Goal: Information Seeking & Learning: Check status

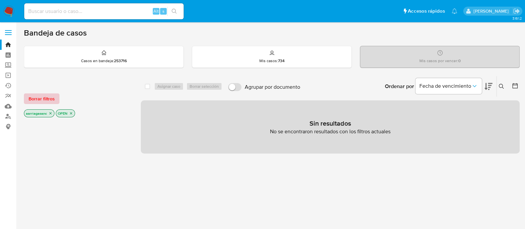
click at [52, 97] on span "Borrar filtros" at bounding box center [42, 98] width 26 height 9
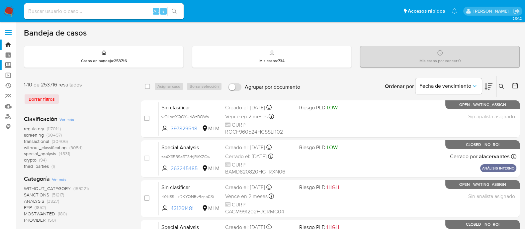
click at [6, 63] on label "Screening" at bounding box center [39, 65] width 79 height 10
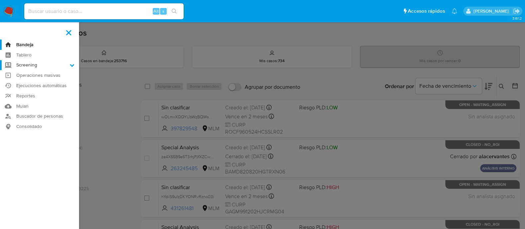
click at [0, 0] on input "Screening" at bounding box center [0, 0] width 0 height 0
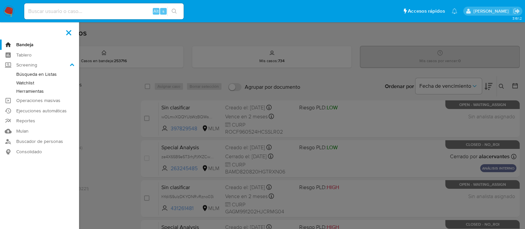
click at [31, 84] on link "Watchlist" at bounding box center [39, 83] width 79 height 8
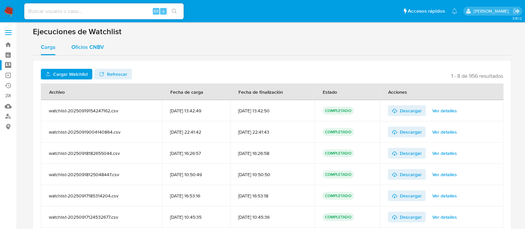
click at [83, 43] on span "Oficios CNBV" at bounding box center [87, 47] width 33 height 8
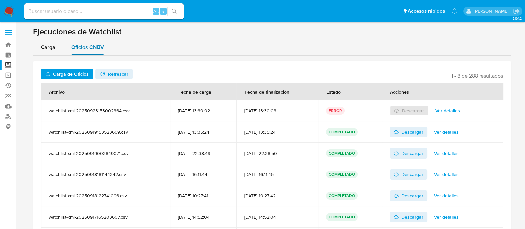
click at [89, 45] on span "Oficios CNBV" at bounding box center [87, 47] width 33 height 8
click at [82, 78] on span "Carga de Oficios" at bounding box center [71, 74] width 36 height 11
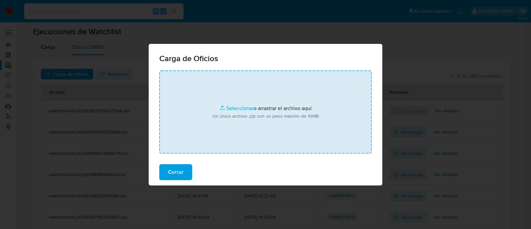
click at [240, 108] on input "file" at bounding box center [265, 111] width 212 height 83
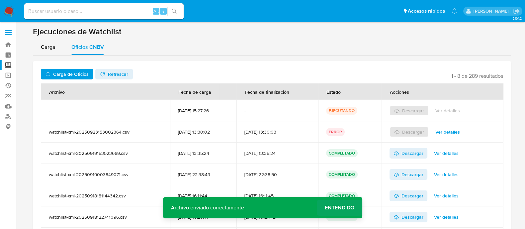
drag, startPoint x: 346, startPoint y: 198, endPoint x: 346, endPoint y: 202, distance: 4.3
click at [346, 201] on div "Archivo enviado correctamente Archivo enviado correctamente Entendido" at bounding box center [262, 207] width 199 height 21
click at [351, 207] on span "Entendido" at bounding box center [340, 207] width 30 height 0
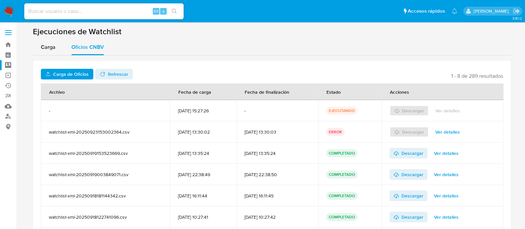
click at [120, 79] on span "Refrescar" at bounding box center [118, 74] width 20 height 11
click at [453, 116] on div "Descargar Ver detalles" at bounding box center [442, 110] width 106 height 21
click at [444, 109] on span "Ver detalles" at bounding box center [447, 110] width 25 height 9
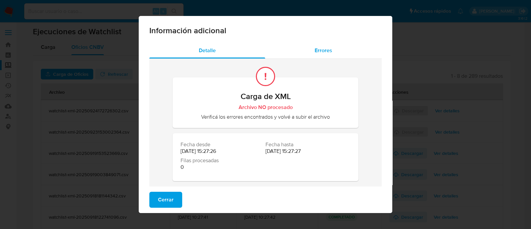
click at [315, 52] on span "Errores" at bounding box center [324, 50] width 18 height 8
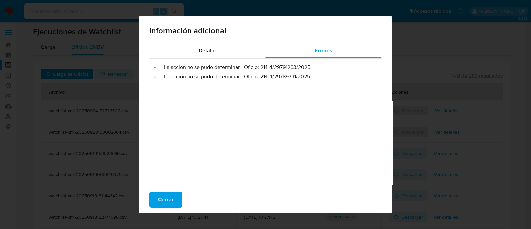
drag, startPoint x: 258, startPoint y: 67, endPoint x: 309, endPoint y: 69, distance: 50.5
click at [309, 69] on li "• La acción no se pudo determinar - Oficio: 214-4/29791263/2025" at bounding box center [266, 67] width 222 height 7
drag, startPoint x: 259, startPoint y: 78, endPoint x: 316, endPoint y: 75, distance: 56.8
click at [316, 75] on li "• La acción no se pudo determinar - Oficio: 214-4/29789731/2025" at bounding box center [266, 76] width 222 height 7
click at [158, 196] on span "Cerrar" at bounding box center [166, 199] width 16 height 15
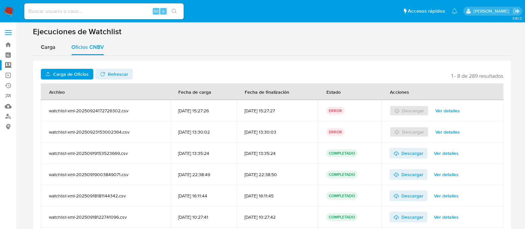
click at [70, 73] on span "Carga de Oficios" at bounding box center [71, 74] width 36 height 11
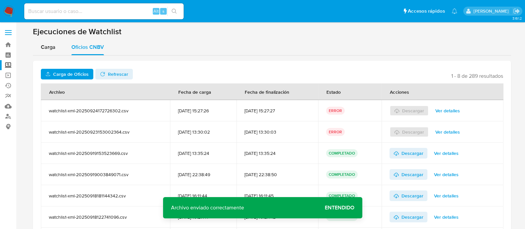
click at [79, 71] on span "Carga de Oficios" at bounding box center [71, 74] width 36 height 11
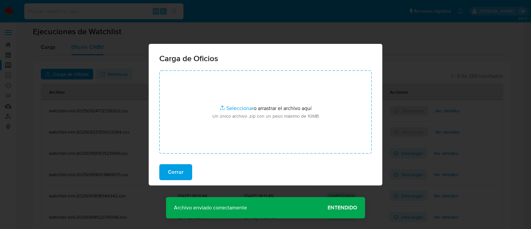
drag, startPoint x: 342, startPoint y: 200, endPoint x: 341, endPoint y: 205, distance: 4.8
click at [341, 200] on div "Carga de Oficios Subir archivo Seleccionar archivos Seleccionar o arrastrar el …" at bounding box center [265, 114] width 531 height 229
click at [341, 207] on div "Carga de Oficios Subir archivo Seleccionar archivos Seleccionar o arrastrar el …" at bounding box center [265, 114] width 531 height 229
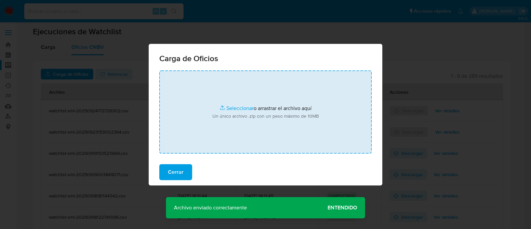
click at [239, 110] on input "file" at bounding box center [265, 111] width 212 height 83
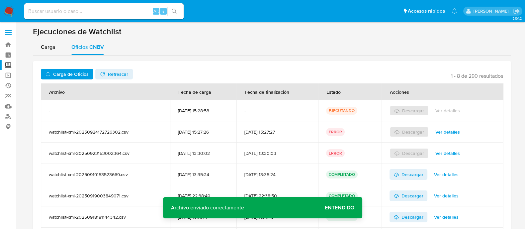
click at [352, 207] on span "Entendido" at bounding box center [340, 207] width 30 height 0
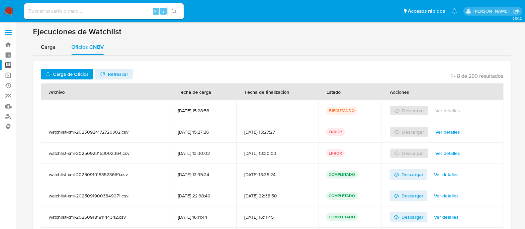
click at [108, 75] on span "Refrescar" at bounding box center [118, 74] width 20 height 11
click at [408, 109] on span "Descargar" at bounding box center [412, 110] width 22 height 11
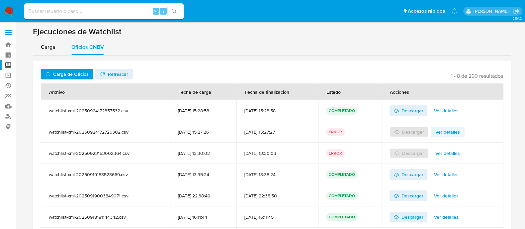
click at [454, 129] on span "Ver detalles" at bounding box center [447, 131] width 25 height 9
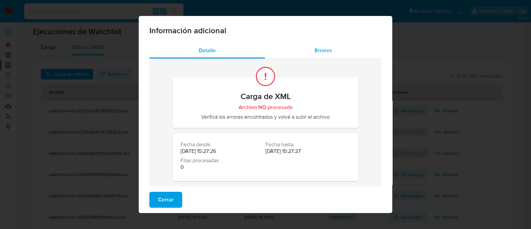
click at [327, 53] on span "Errores" at bounding box center [324, 50] width 18 height 8
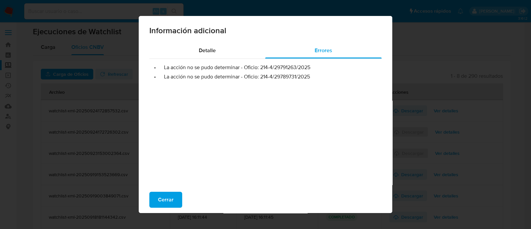
drag, startPoint x: 258, startPoint y: 69, endPoint x: 315, endPoint y: 65, distance: 57.3
click at [315, 65] on li "• La acción no se pudo determinar - Oficio: 214-4/29791263/2025" at bounding box center [266, 67] width 222 height 7
click at [162, 196] on span "Cerrar" at bounding box center [166, 199] width 16 height 15
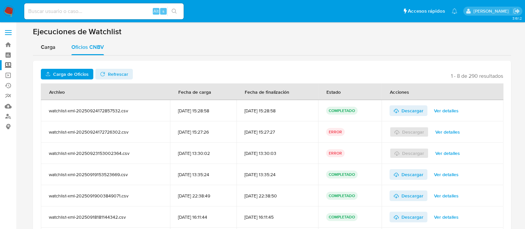
click at [8, 66] on label "Screening" at bounding box center [39, 65] width 79 height 10
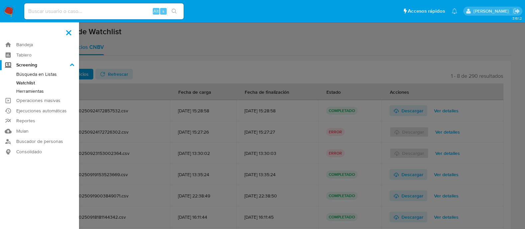
click at [0, 0] on input "Screening" at bounding box center [0, 0] width 0 height 0
click at [37, 90] on link "Herramientas" at bounding box center [39, 91] width 79 height 8
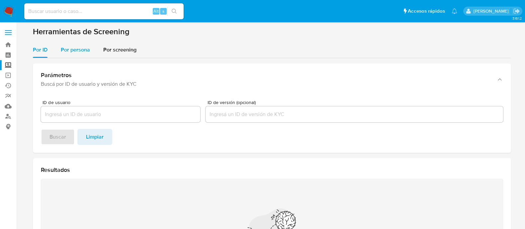
click at [78, 43] on div "Por persona" at bounding box center [75, 50] width 29 height 16
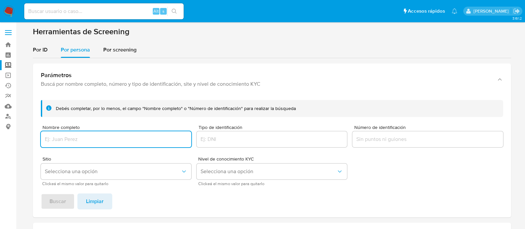
click at [90, 136] on input "Nombre completo" at bounding box center [116, 139] width 150 height 9
type input "COLINAS DE SANTA CRUZ, S.A. DE C.V."
click at [89, 171] on span "Selecciona una opción" at bounding box center [113, 171] width 136 height 7
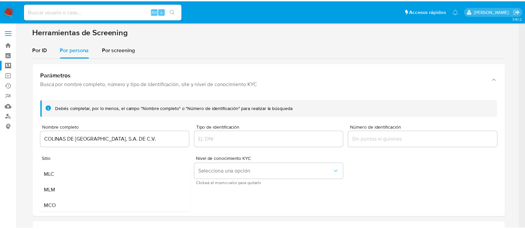
scroll to position [41, 0]
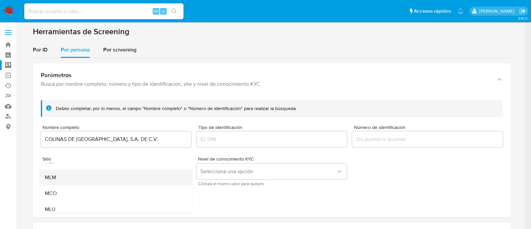
click at [87, 174] on div "MLM" at bounding box center [113, 177] width 138 height 16
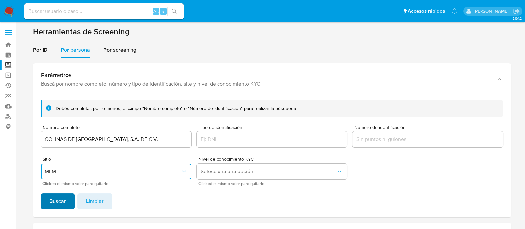
click at [55, 201] on span "Buscar" at bounding box center [57, 201] width 17 height 15
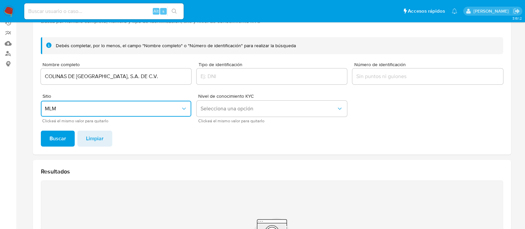
scroll to position [0, 0]
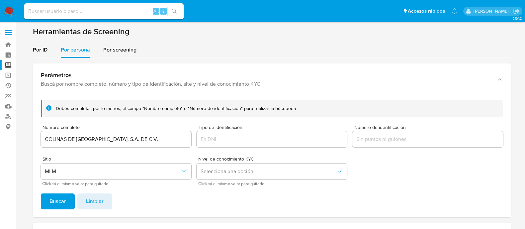
click at [5, 63] on label "Screening" at bounding box center [39, 65] width 79 height 10
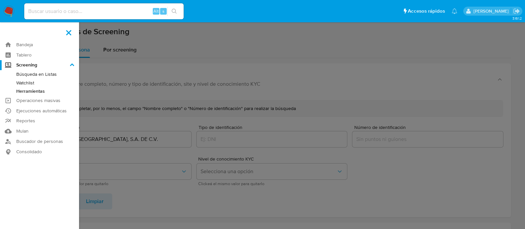
click at [0, 0] on input "Screening" at bounding box center [0, 0] width 0 height 0
click at [33, 80] on link "Watchlist" at bounding box center [39, 83] width 79 height 8
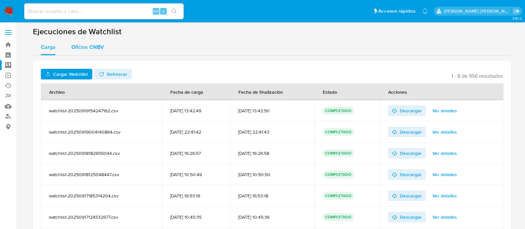
click at [84, 44] on span "Oficios CNBV" at bounding box center [87, 47] width 33 height 8
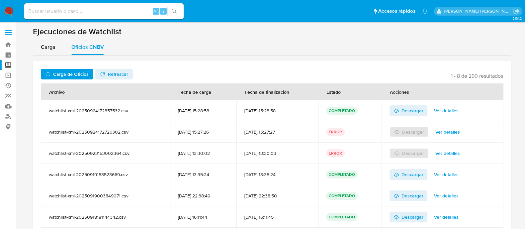
click at [447, 130] on span "Ver detalles" at bounding box center [447, 131] width 25 height 9
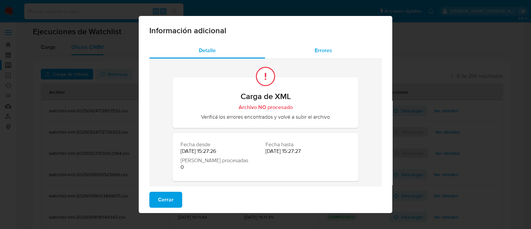
click at [313, 55] on div "Errores" at bounding box center [323, 50] width 117 height 16
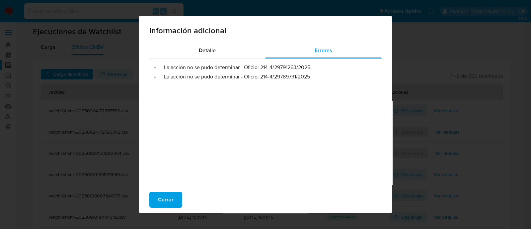
drag, startPoint x: 259, startPoint y: 76, endPoint x: 315, endPoint y: 73, distance: 56.5
click at [315, 73] on li "• La acción no se pudo determinar - Oficio: 214-4/29789731/2025" at bounding box center [266, 76] width 222 height 7
click at [159, 206] on span "Cerrar" at bounding box center [166, 199] width 16 height 15
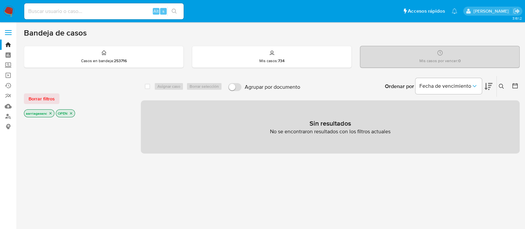
click at [58, 91] on div "Borrar filtros aarriagasanc OPEN" at bounding box center [77, 100] width 106 height 38
click at [50, 97] on span "Borrar filtros" at bounding box center [42, 98] width 26 height 9
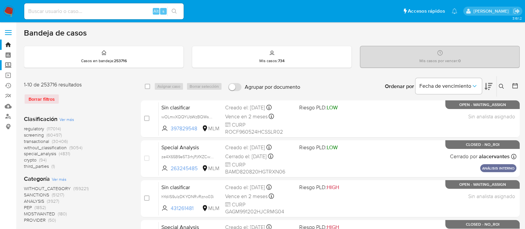
click at [10, 66] on label "Screening" at bounding box center [39, 65] width 79 height 10
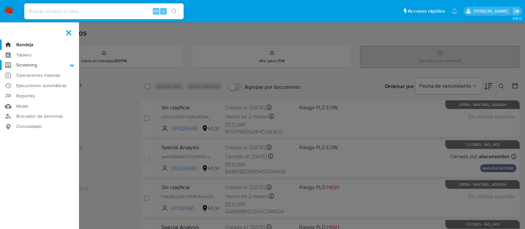
click at [0, 0] on input "Screening" at bounding box center [0, 0] width 0 height 0
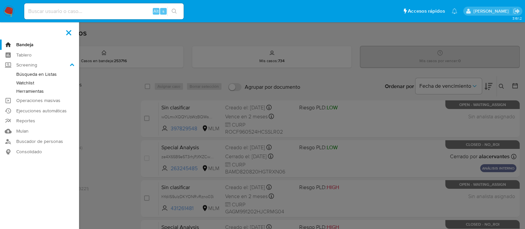
click at [29, 93] on link "Herramientas" at bounding box center [39, 91] width 79 height 8
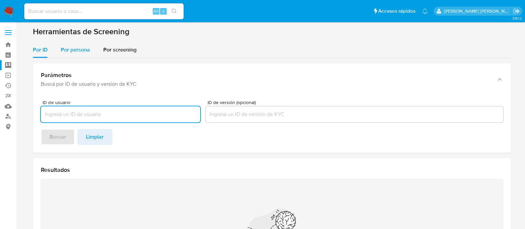
click at [90, 47] on button "Por persona" at bounding box center [75, 50] width 42 height 16
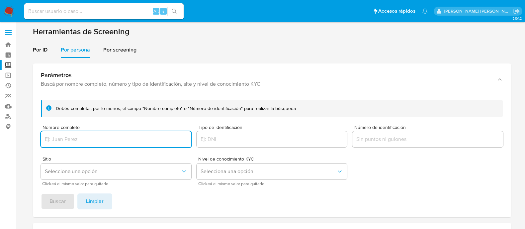
click at [63, 137] on input "Nombre completo" at bounding box center [116, 139] width 150 height 9
paste input "MARIO"
paste input "MARTINEZ"
type input "MARIO MARTINEZ"
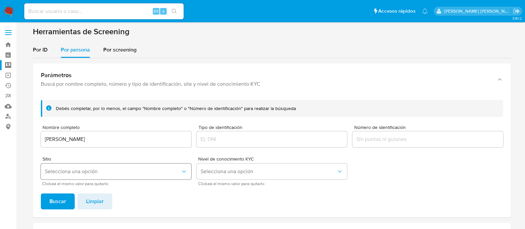
click at [104, 172] on span "Selecciona una opción" at bounding box center [113, 171] width 136 height 7
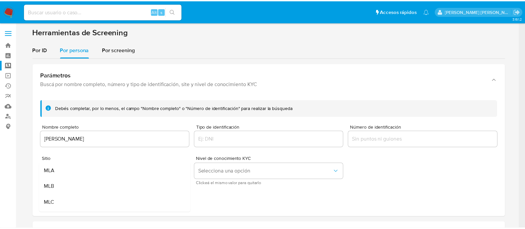
scroll to position [41, 0]
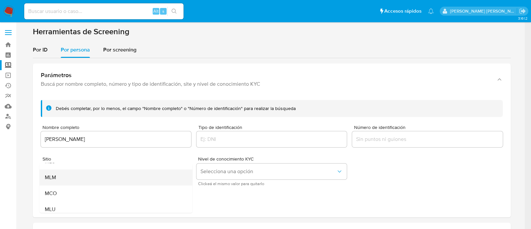
click at [89, 181] on div "MLM" at bounding box center [113, 177] width 138 height 16
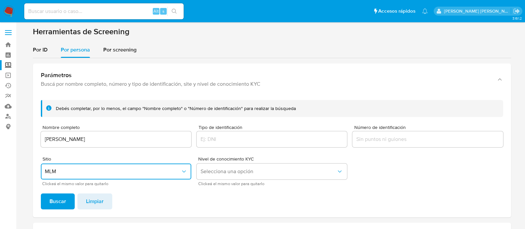
click at [41, 211] on div "Debés completar, por lo menos, el campo "Nombre completo" o "Número de identifi…" at bounding box center [272, 156] width 478 height 122
click at [47, 204] on button "Buscar" at bounding box center [58, 201] width 34 height 16
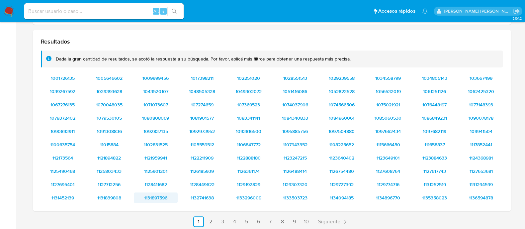
scroll to position [224, 0]
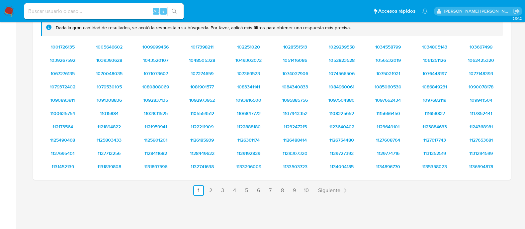
click at [20, 88] on main "3.161.2" at bounding box center [262, 2] width 525 height 453
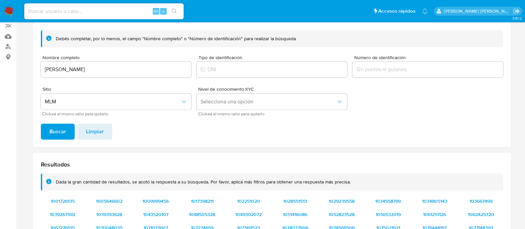
scroll to position [0, 0]
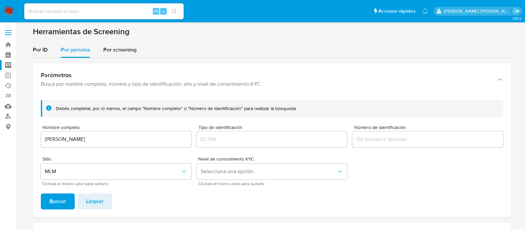
click at [10, 64] on label "Screening" at bounding box center [39, 65] width 79 height 10
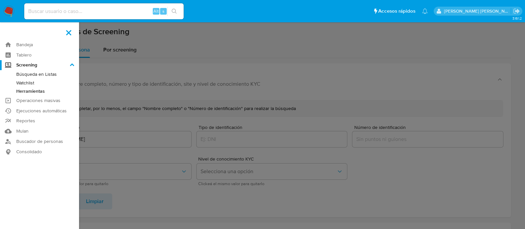
click at [0, 0] on input "Screening" at bounding box center [0, 0] width 0 height 0
click at [35, 73] on link "Búsqueda en Listas" at bounding box center [39, 74] width 79 height 8
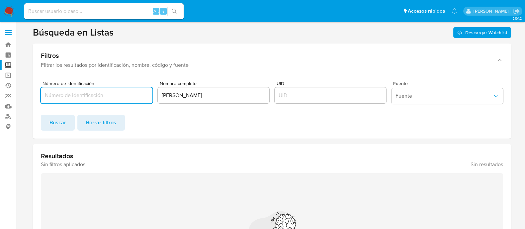
click at [75, 99] on input "Número de identificación" at bounding box center [97, 95] width 112 height 9
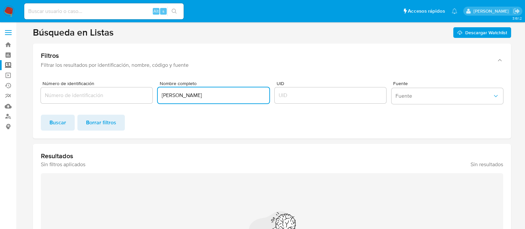
click at [188, 97] on input "[PERSON_NAME]" at bounding box center [214, 95] width 112 height 9
click at [60, 120] on span "Buscar" at bounding box center [57, 122] width 17 height 15
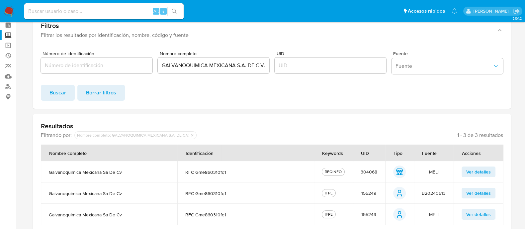
scroll to position [41, 0]
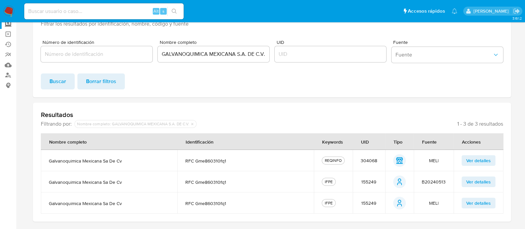
click at [374, 179] on span "155249" at bounding box center [368, 182] width 15 height 6
click at [218, 56] on input "GALVANOQUIMICA MEXICANA S.A. DE C.V." at bounding box center [214, 54] width 112 height 9
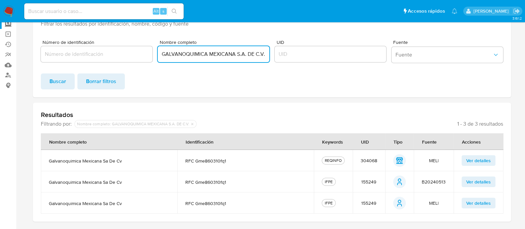
paste input "PROMOTORA LITHIUM,"
type input "PROMOTORA LITHIUM, S.A. DE C.V."
click at [51, 80] on span "Buscar" at bounding box center [57, 81] width 17 height 15
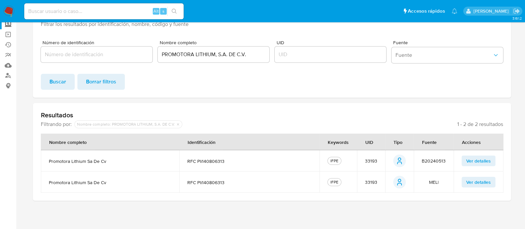
scroll to position [40, 0]
click at [371, 160] on span "33193" at bounding box center [371, 161] width 12 height 6
